Goal: Task Accomplishment & Management: Manage account settings

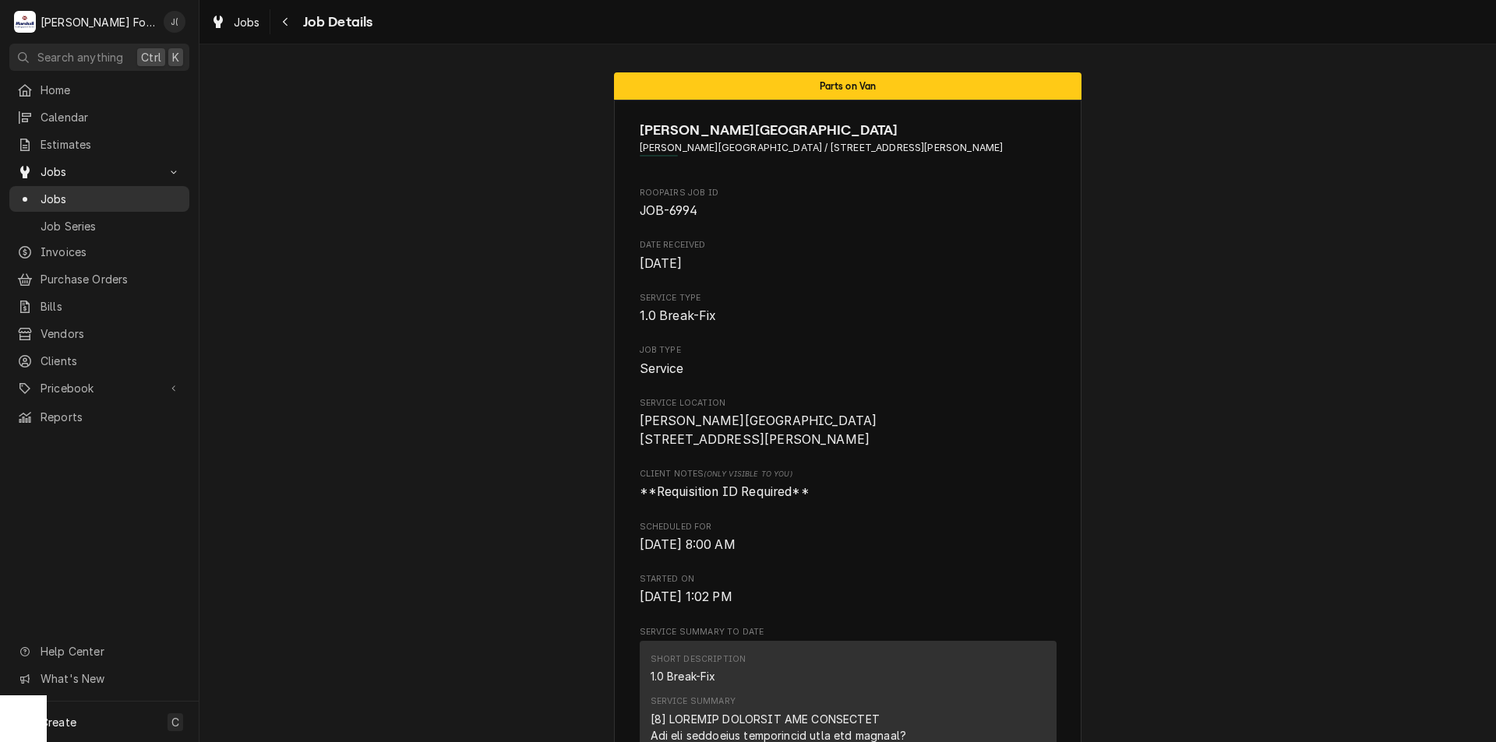
click at [97, 199] on span "Jobs" at bounding box center [111, 199] width 141 height 16
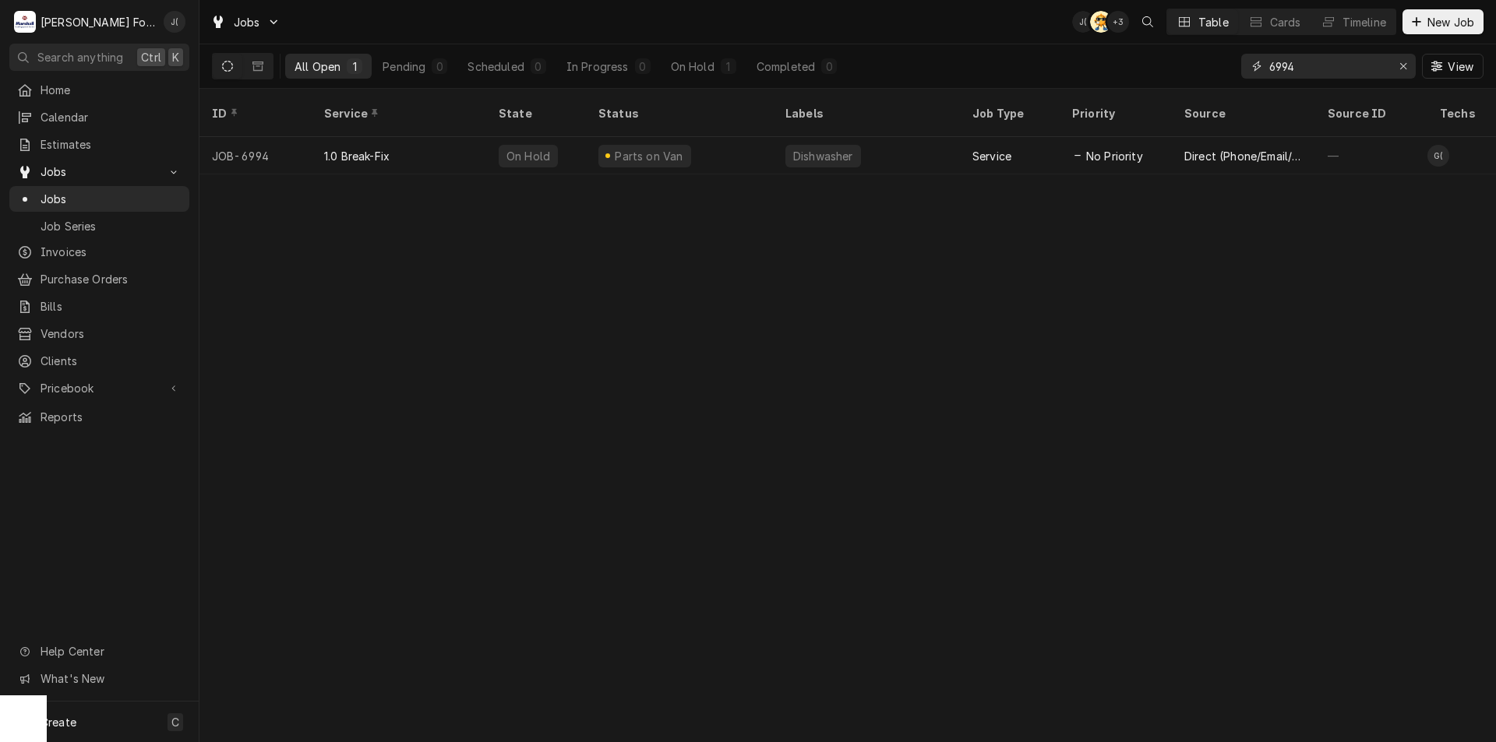
drag, startPoint x: 1314, startPoint y: 75, endPoint x: 1114, endPoint y: 70, distance: 199.5
click at [1127, 69] on div "All Open 1 Pending 0 Scheduled 0 In Progress 0 On Hold 1 Completed 0 6994 View" at bounding box center [847, 66] width 1271 height 44
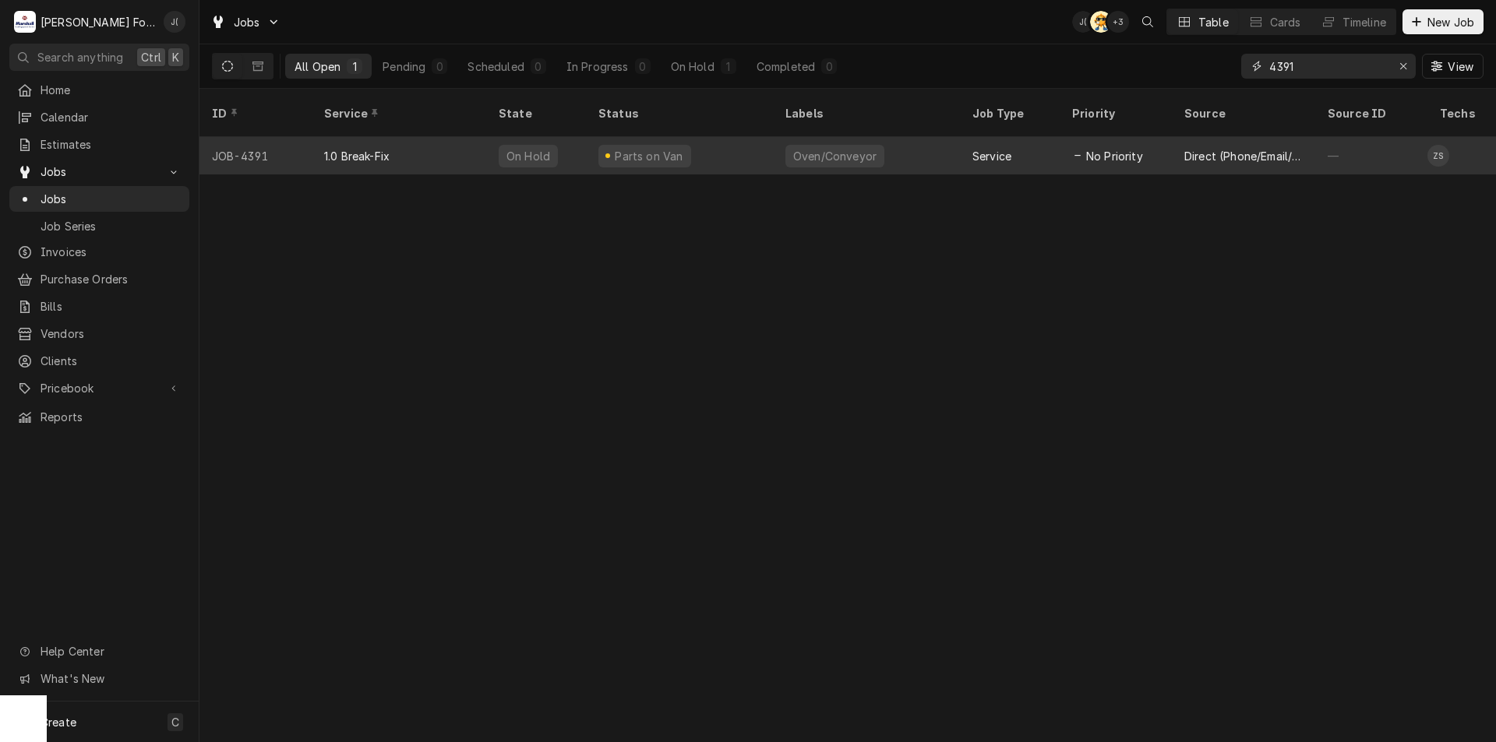
type input "4391"
click at [570, 147] on div "On Hold" at bounding box center [536, 155] width 100 height 37
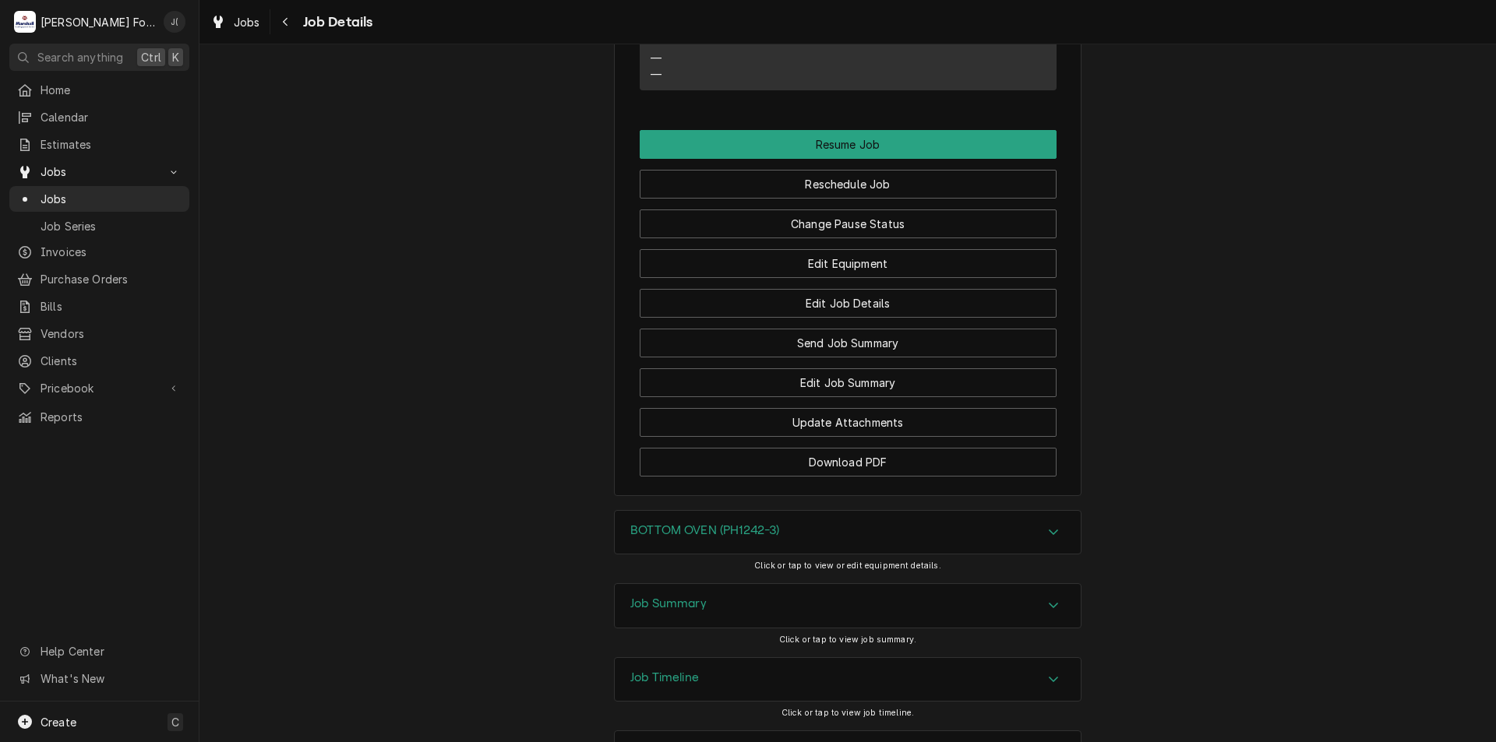
scroll to position [2953, 0]
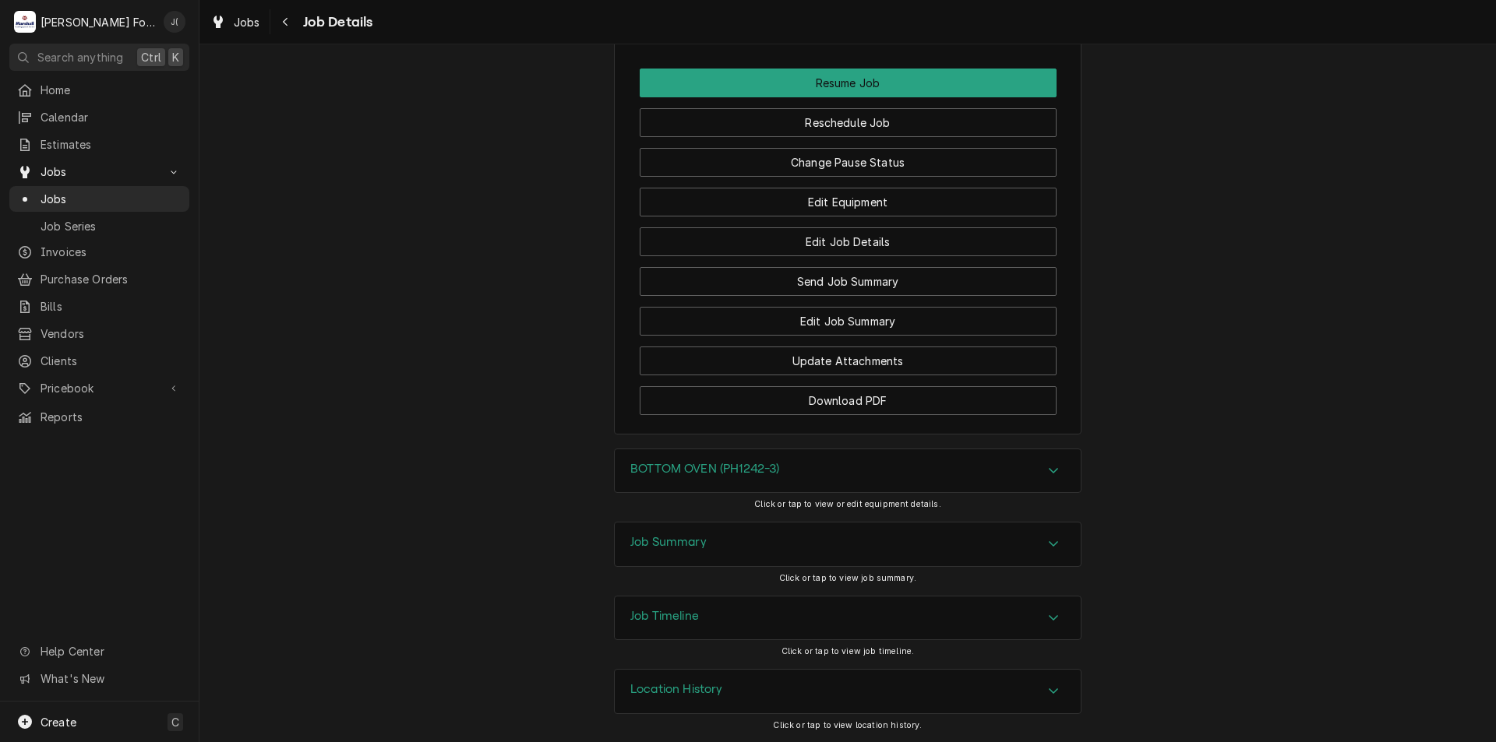
click at [648, 545] on h3 "Job Summary" at bounding box center [668, 542] width 76 height 15
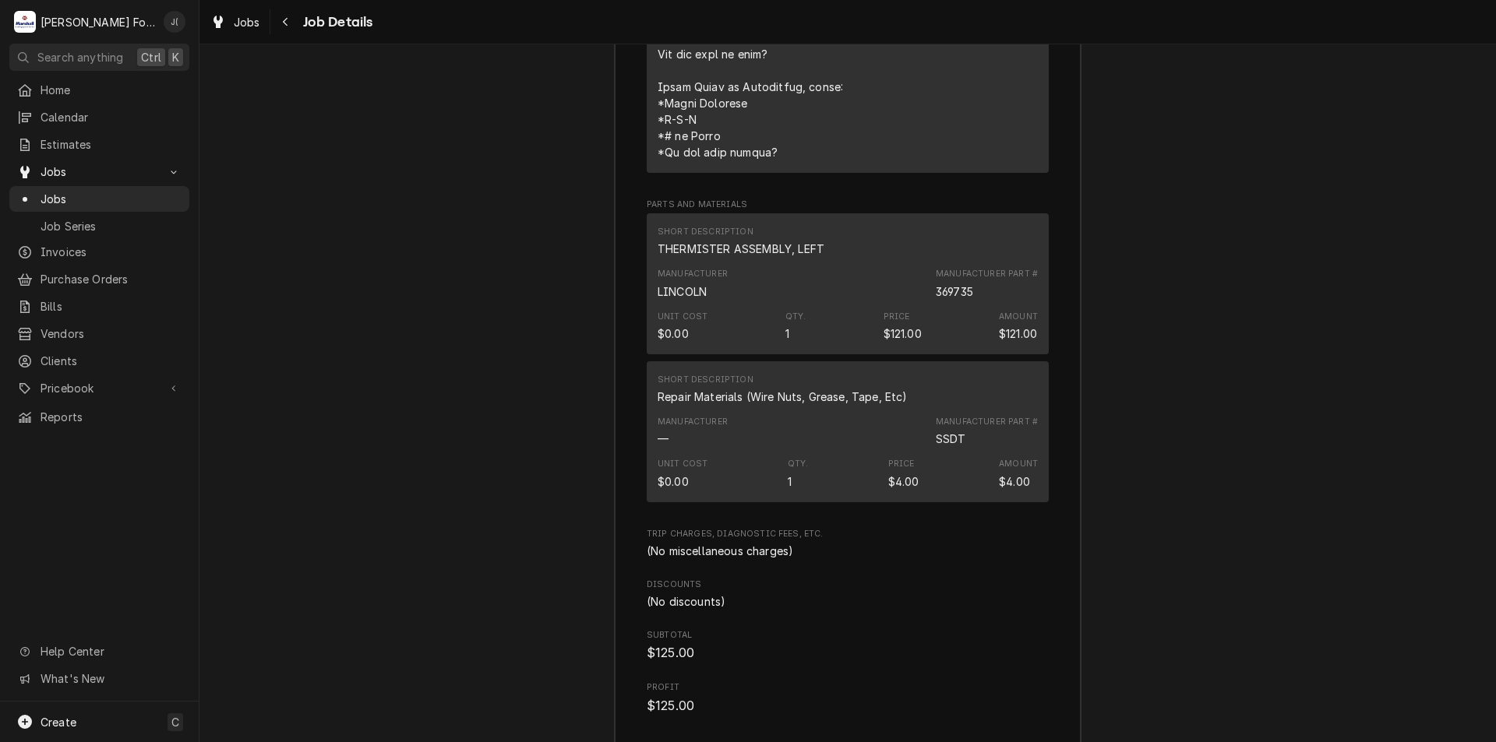
scroll to position [4069, 0]
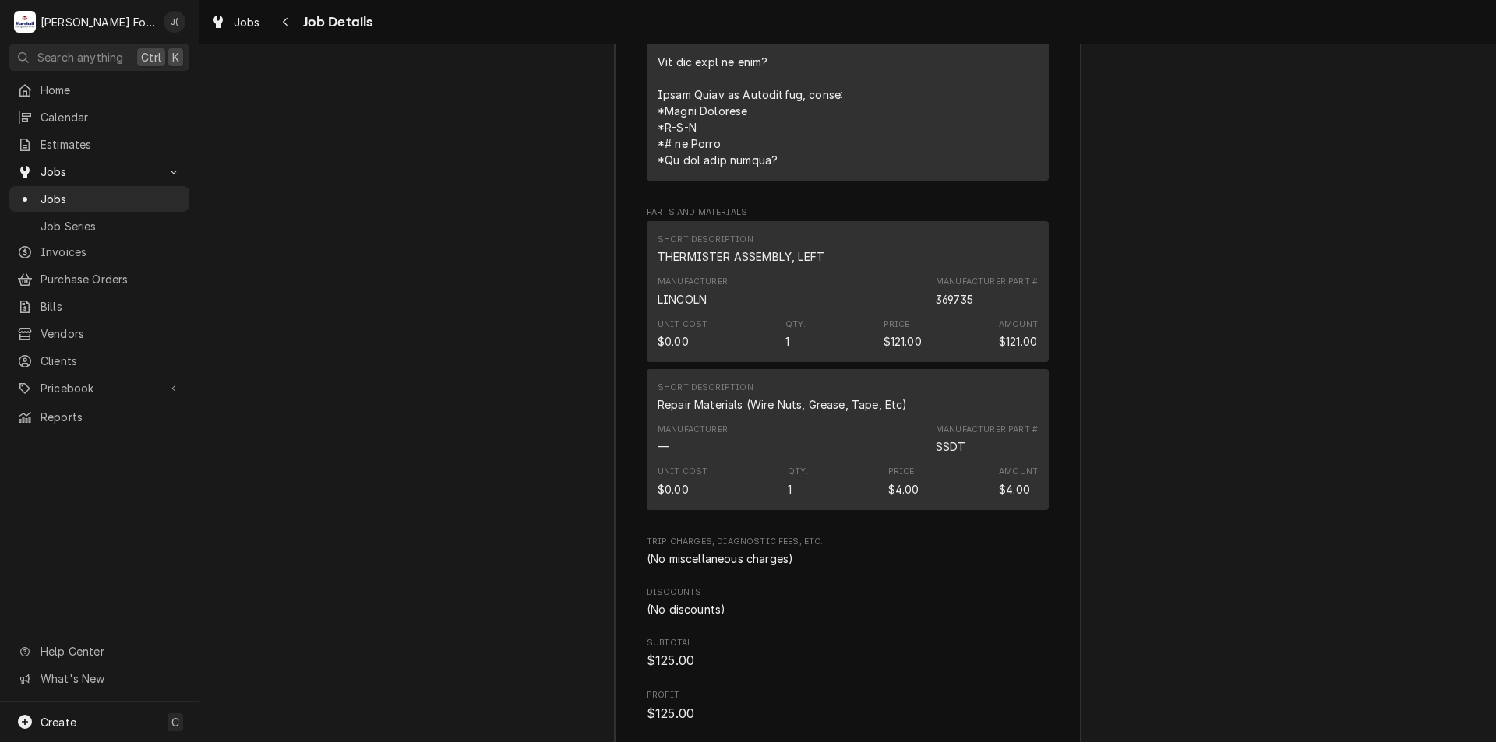
click at [728, 312] on div "Manufacturer [PERSON_NAME] Manufacturer Part # 369735" at bounding box center [848, 291] width 380 height 42
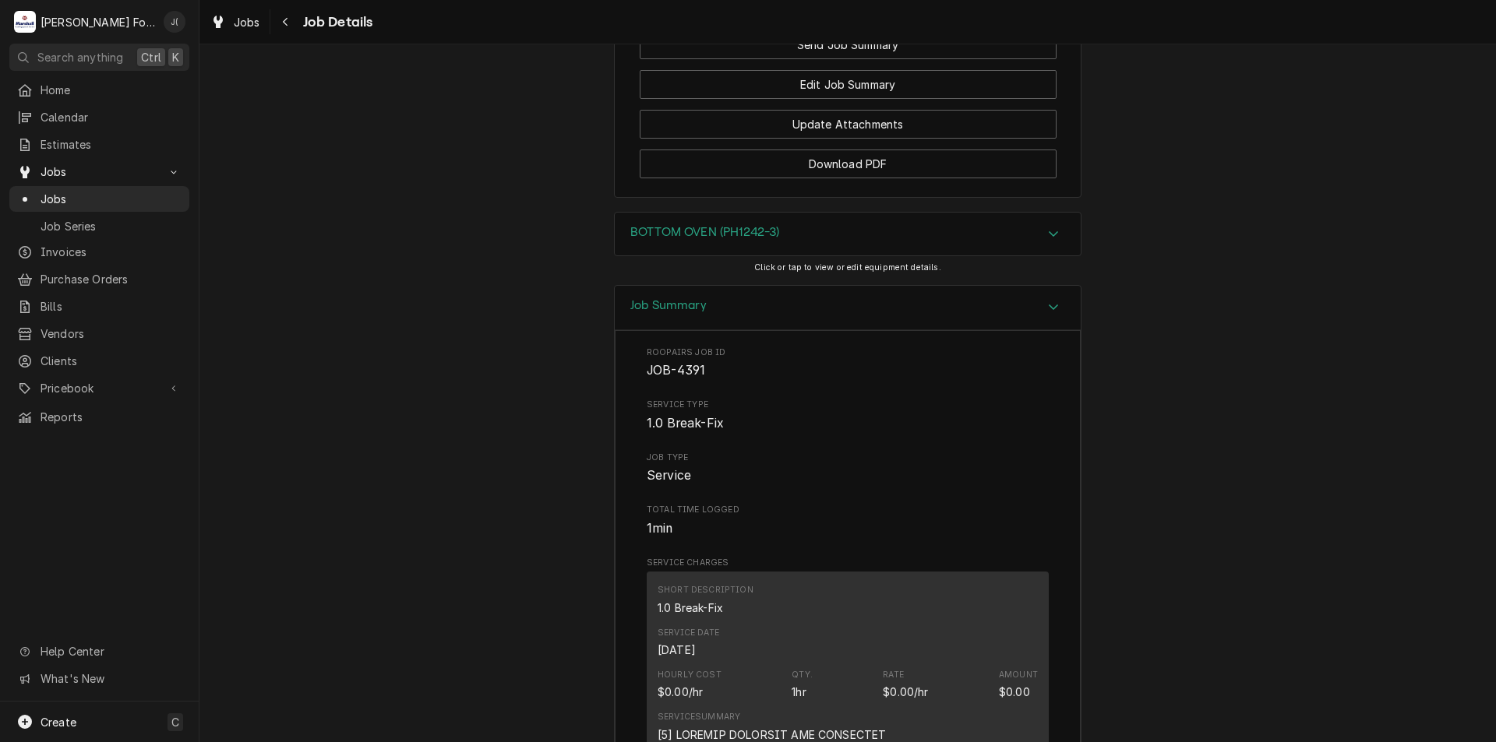
scroll to position [3056, 0]
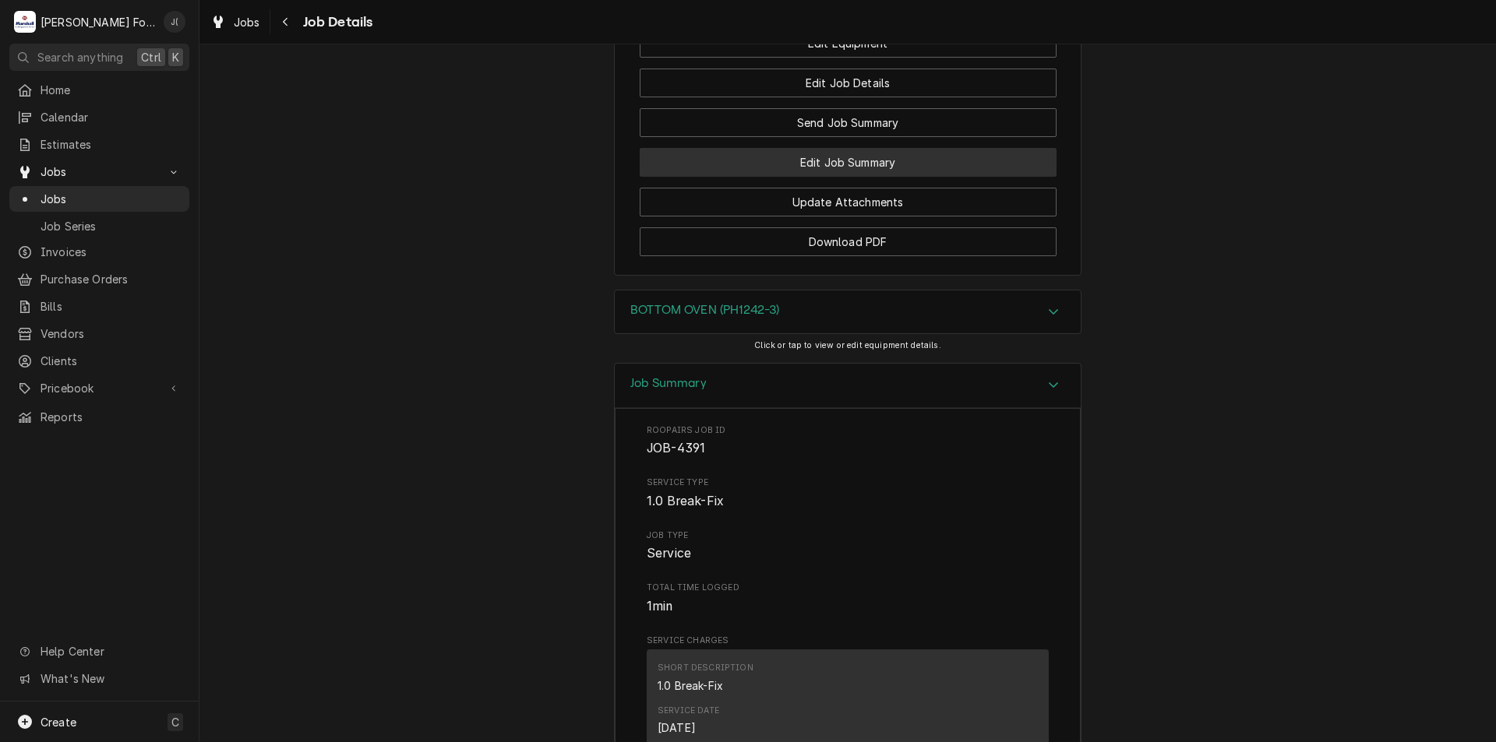
click at [816, 177] on button "Edit Job Summary" at bounding box center [848, 162] width 417 height 29
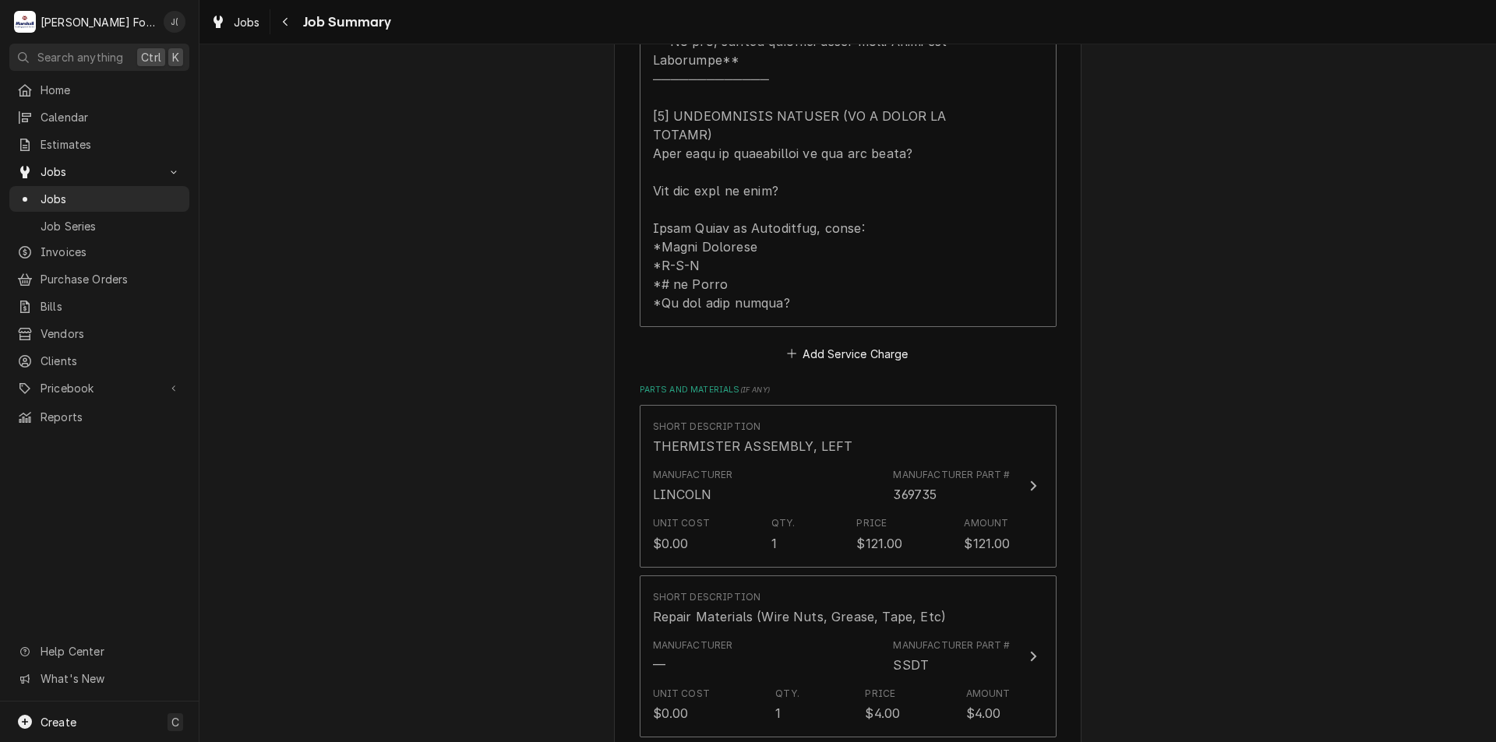
scroll to position [1013, 0]
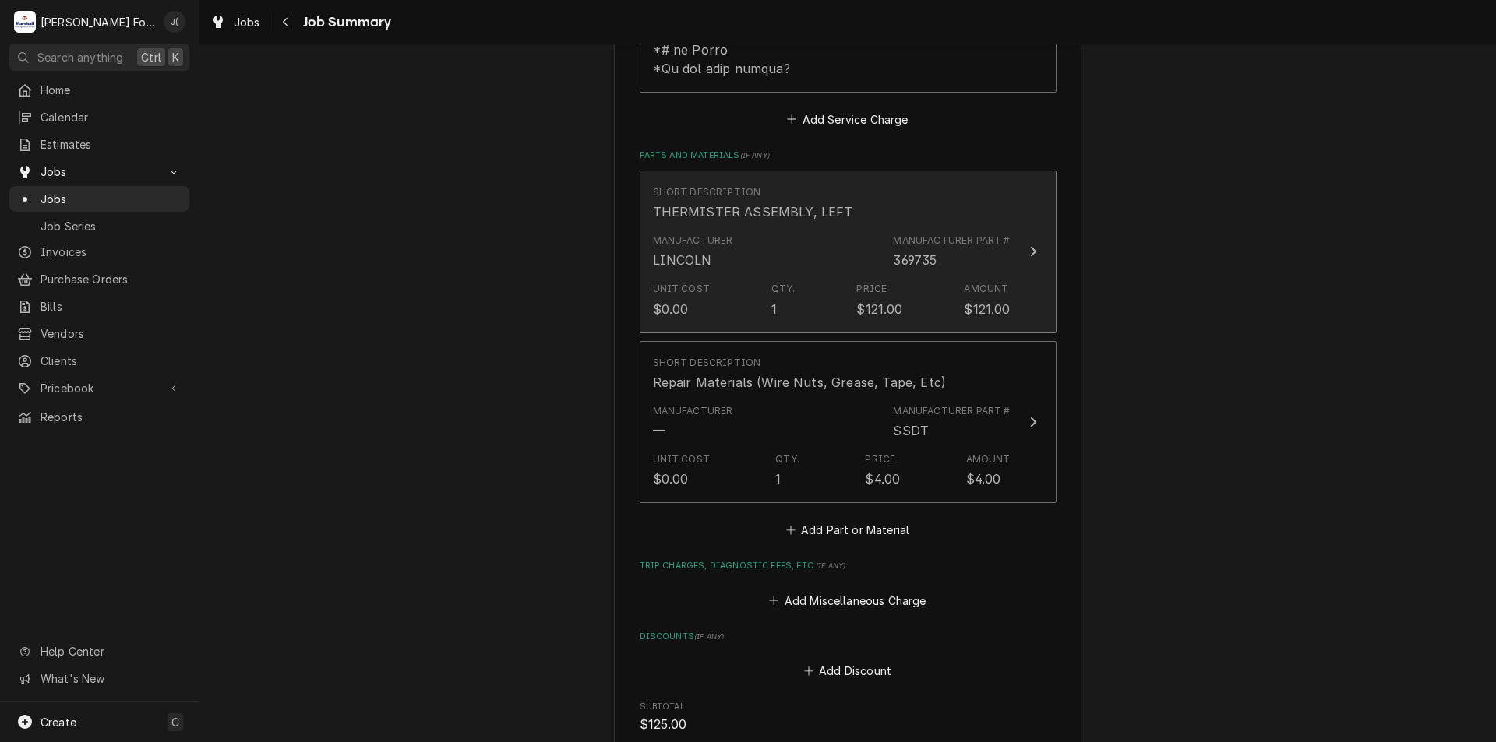
click at [837, 227] on div "Manufacturer [PERSON_NAME] Manufacturer Part # 369735" at bounding box center [832, 251] width 358 height 48
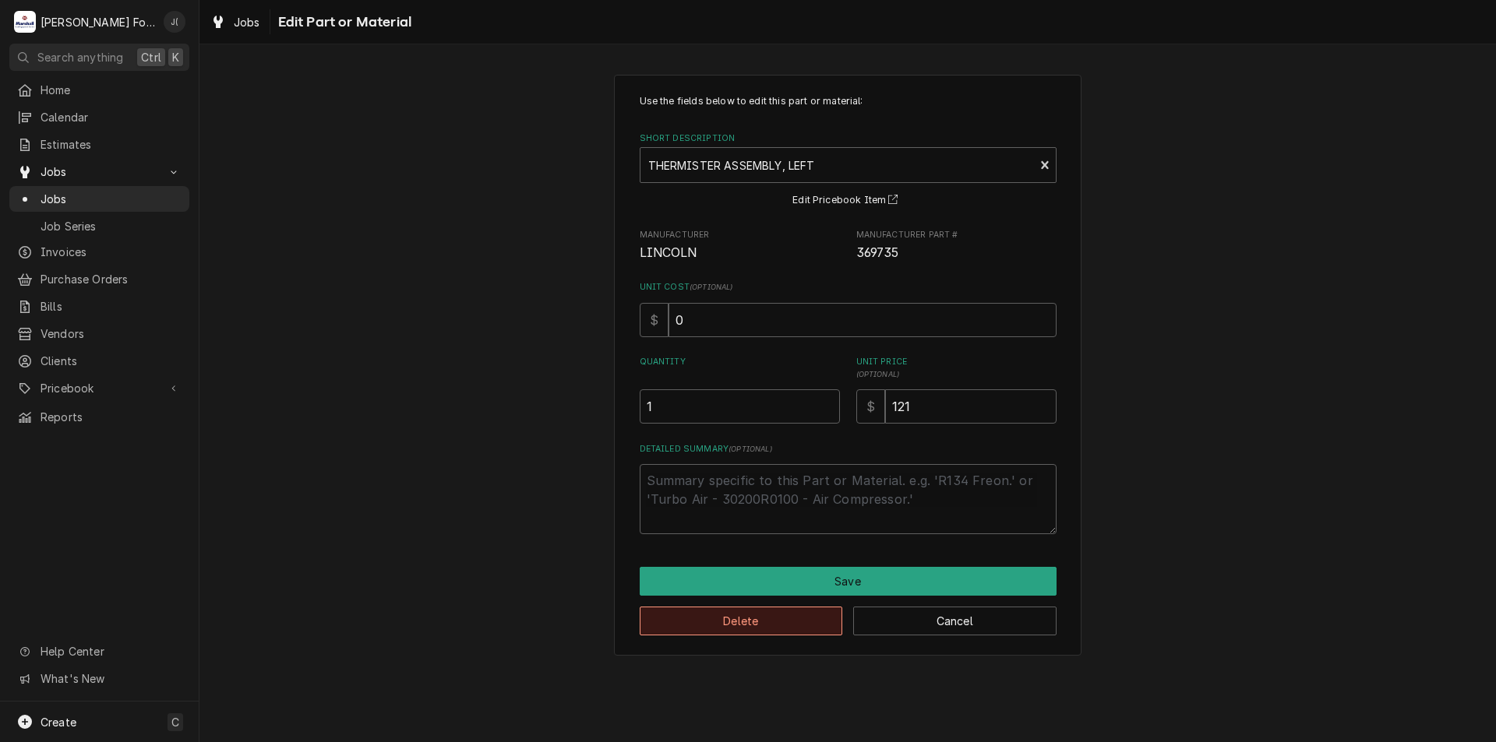
click at [821, 615] on button "Delete" at bounding box center [741, 621] width 203 height 29
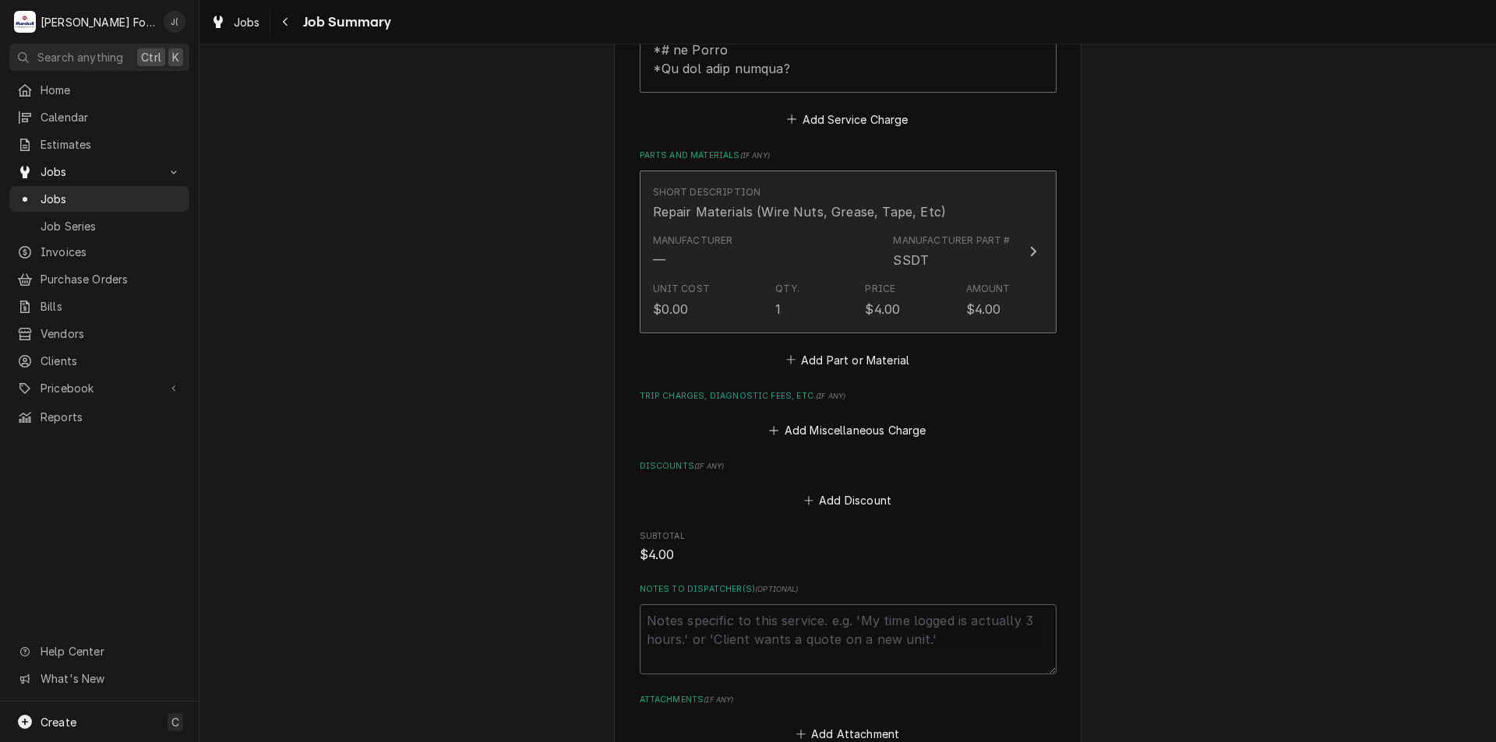
click at [804, 227] on div "Manufacturer — Manufacturer Part # SSDT" at bounding box center [832, 251] width 358 height 48
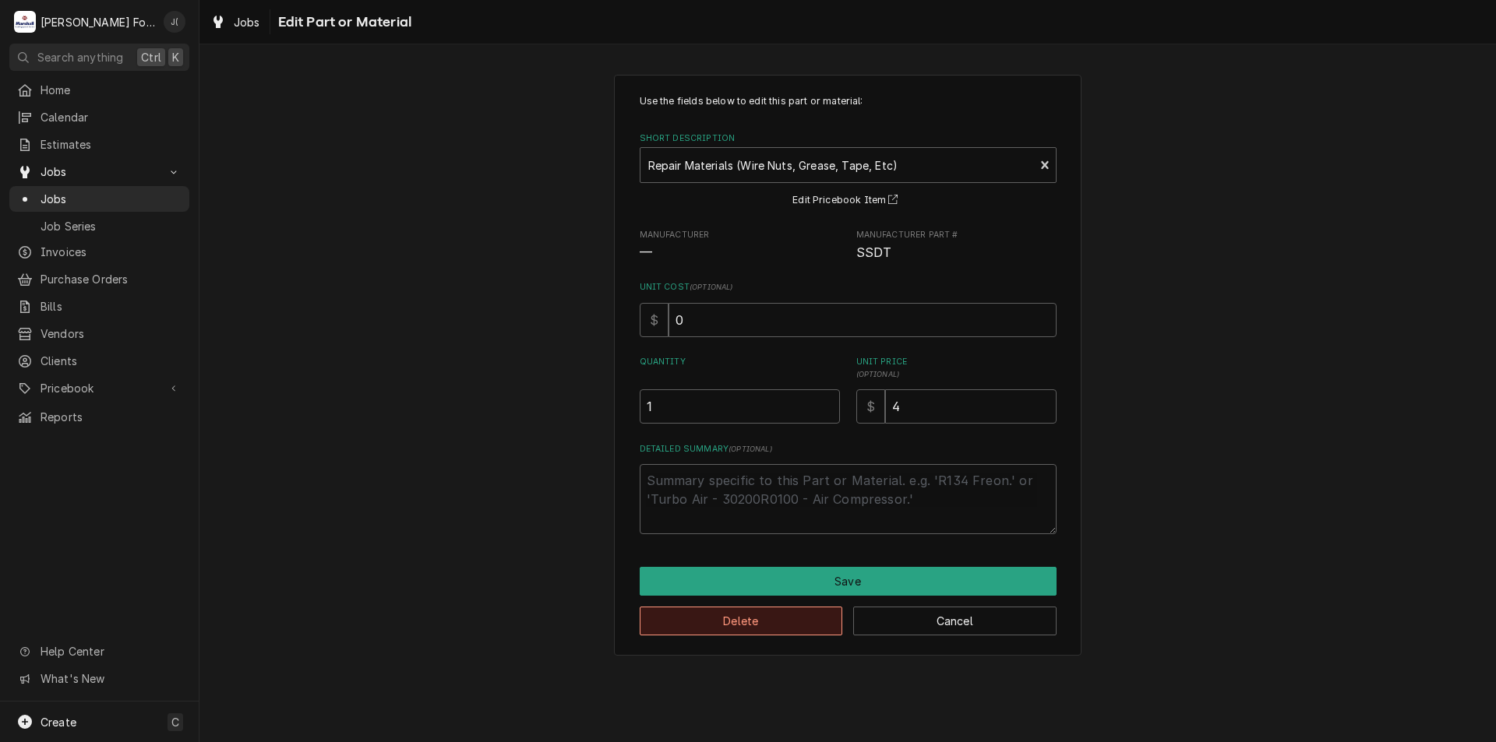
click at [763, 615] on button "Delete" at bounding box center [741, 621] width 203 height 29
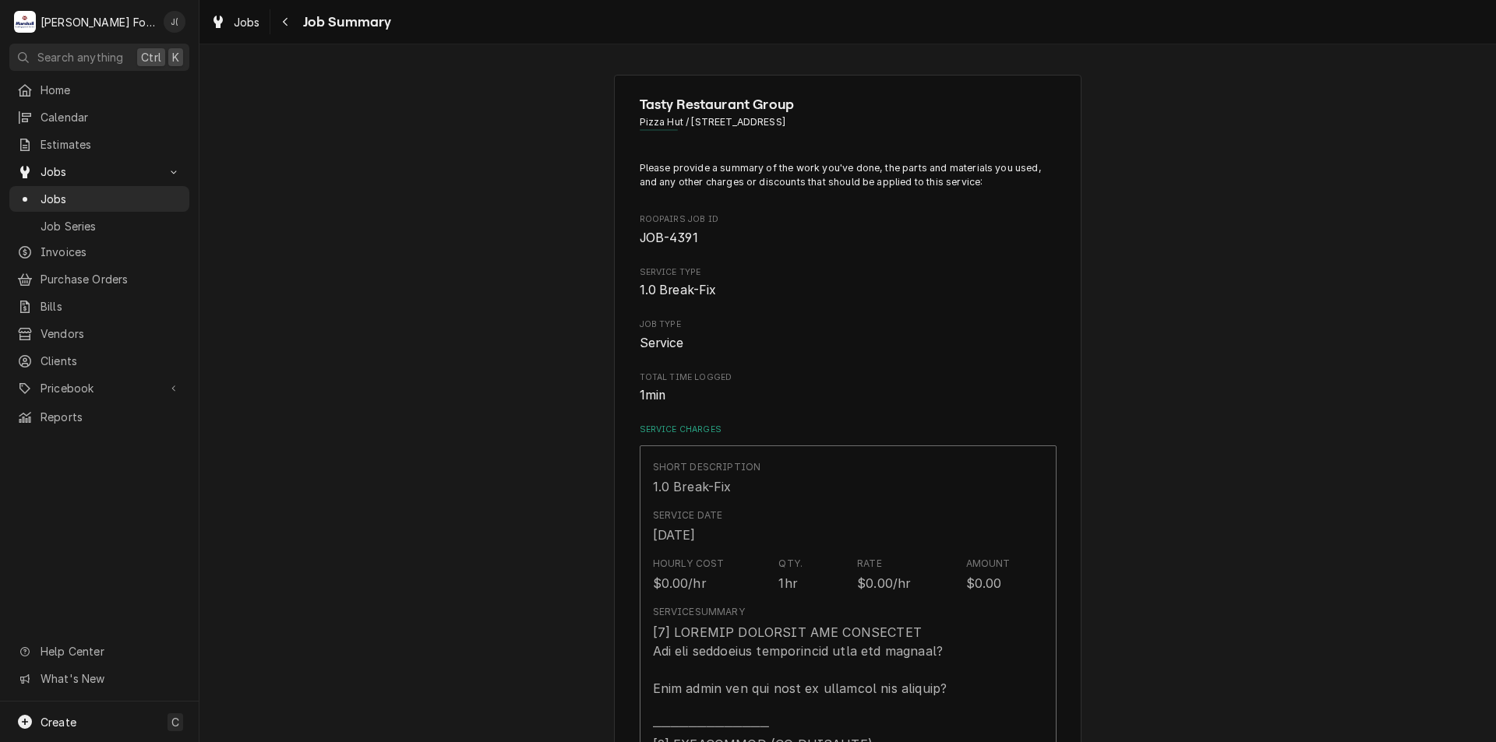
scroll to position [1013, 0]
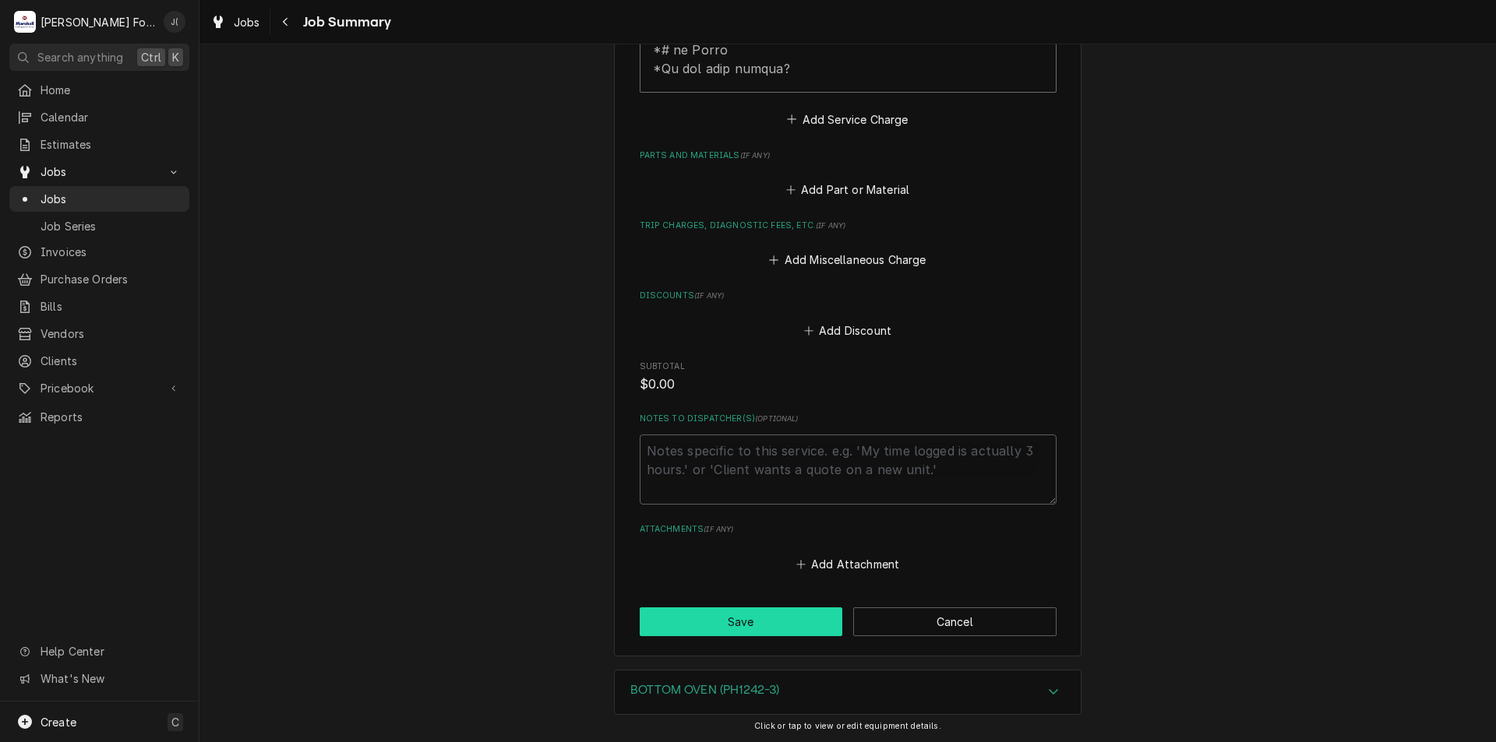
click at [761, 608] on button "Save" at bounding box center [741, 622] width 203 height 29
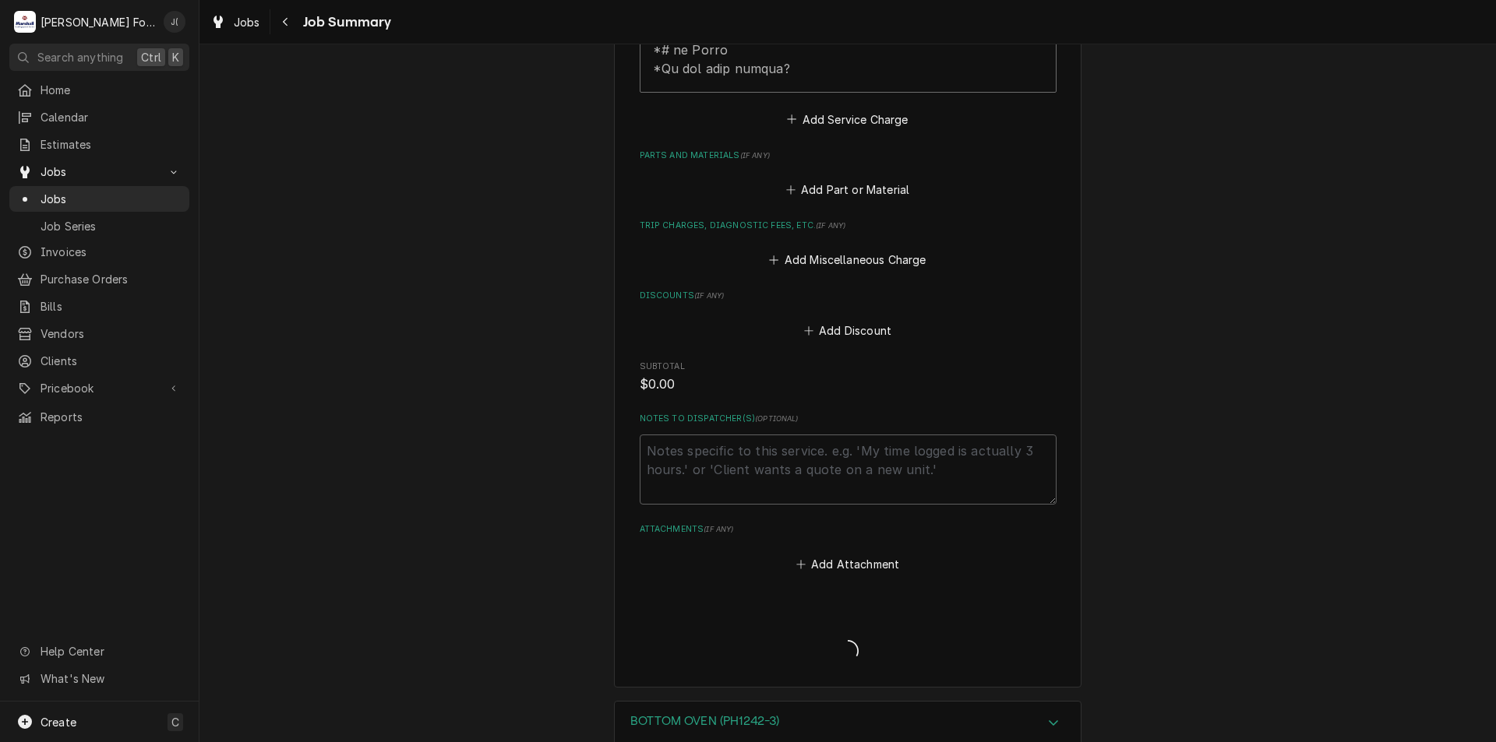
type textarea "x"
